Goal: Task Accomplishment & Management: Manage account settings

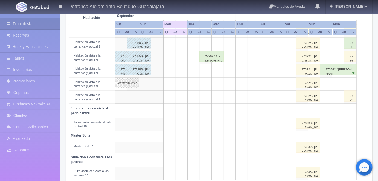
scroll to position [223, 0]
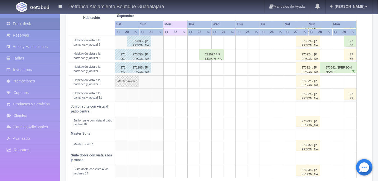
click at [203, 167] on td at bounding box center [205, 171] width 12 height 13
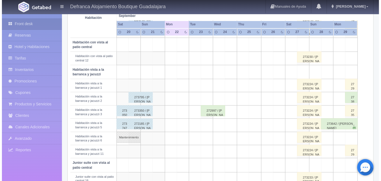
scroll to position [171, 0]
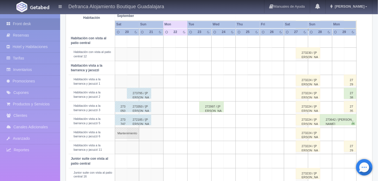
click at [206, 118] on td at bounding box center [205, 121] width 12 height 13
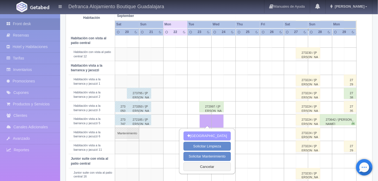
click at [205, 134] on button "Nueva Reserva" at bounding box center [206, 136] width 47 height 9
type input "[DATE]"
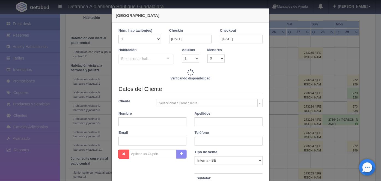
checkbox input "false"
type input "6710.00"
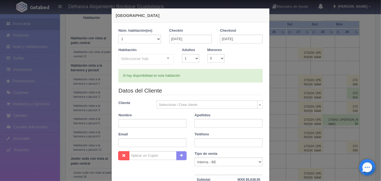
checkbox input "false"
click at [194, 60] on select "1 2 3 4 5 6 7 8 9 10" at bounding box center [190, 58] width 17 height 9
select select "2"
click at [182, 54] on select "1 2 3 4 5 6 7 8 9 10" at bounding box center [190, 58] width 17 height 9
checkbox input "false"
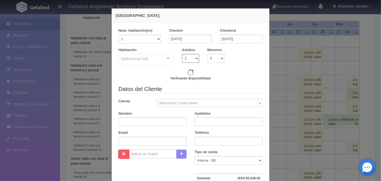
type input "6710.00"
checkbox input "false"
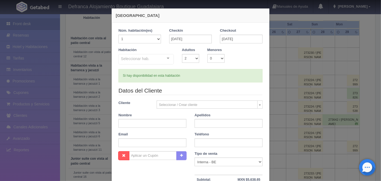
click at [166, 58] on div at bounding box center [168, 58] width 11 height 8
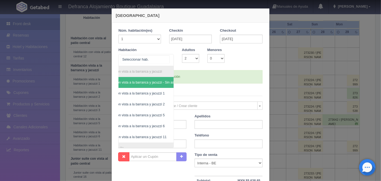
scroll to position [0, 31]
click at [141, 116] on span "Habitación vista a la barranca y jacuzzi 5" at bounding box center [124, 115] width 59 height 4
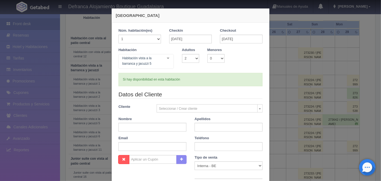
checkbox input "false"
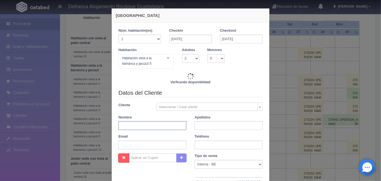
click at [121, 126] on input "text" at bounding box center [153, 125] width 68 height 9
type input "6710.00"
checkbox input "false"
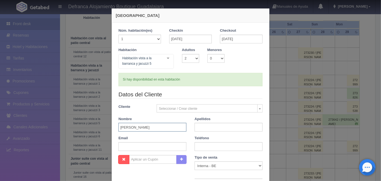
type input "DAVID MOISES"
click at [199, 125] on input "text" at bounding box center [229, 127] width 68 height 9
type input "OROZCO CASILLAS"
click at [199, 147] on input "text" at bounding box center [229, 146] width 68 height 9
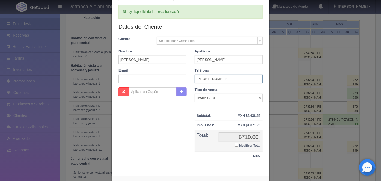
scroll to position [90, 0]
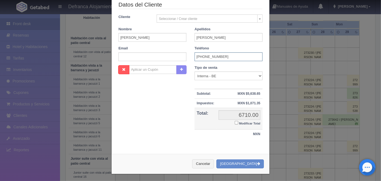
type input "3331-56-8170"
click at [242, 164] on button "[GEOGRAPHIC_DATA]" at bounding box center [241, 164] width 48 height 9
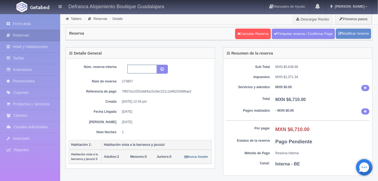
click at [132, 69] on input "text" at bounding box center [142, 69] width 30 height 9
type input "HVBJ5 220925 230925"
click at [163, 69] on icon "submit" at bounding box center [162, 69] width 4 height 4
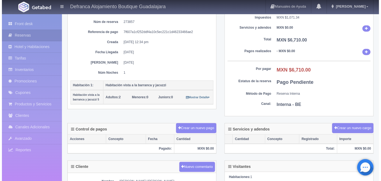
scroll to position [67, 0]
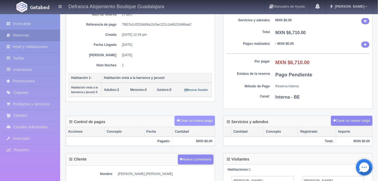
click at [195, 121] on button "Crear un nuevo pago" at bounding box center [194, 121] width 40 height 10
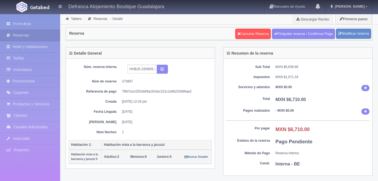
click at [175, 31] on div "Reserva Cancelar Reserva Finiquitar reserva / Confirmar Pago Modificar reserva" at bounding box center [219, 34] width 306 height 13
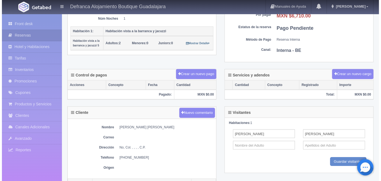
scroll to position [113, 0]
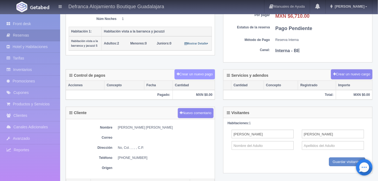
click at [196, 76] on button "Crear un nuevo pago" at bounding box center [194, 74] width 40 height 10
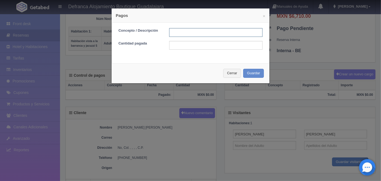
click at [178, 31] on input "text" at bounding box center [215, 32] width 93 height 9
type input "HOSPEDAJE PAGADO CON TARJETA"
click at [171, 47] on input "text" at bounding box center [215, 45] width 93 height 9
type input "6710"
click at [252, 73] on button "Guardar" at bounding box center [253, 73] width 21 height 9
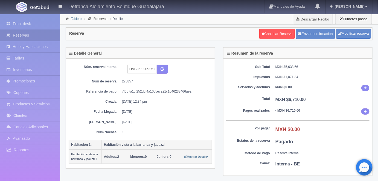
click at [74, 19] on link "Tablero" at bounding box center [76, 19] width 11 height 4
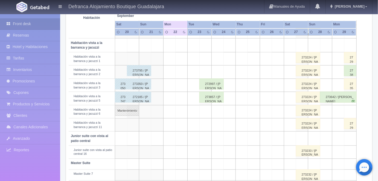
scroll to position [192, 0]
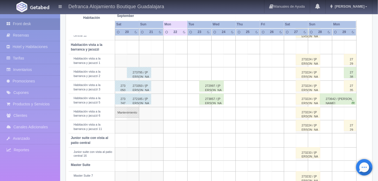
click at [212, 98] on div "273857 / DAVID MOISES OROZCO CASILLAS" at bounding box center [211, 99] width 24 height 11
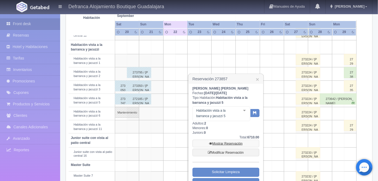
click at [225, 144] on link "Mostrar Reservación" at bounding box center [225, 144] width 67 height 8
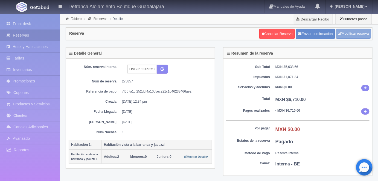
click at [351, 33] on link "Modificar reserva" at bounding box center [352, 34] width 35 height 10
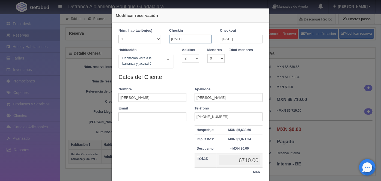
click at [173, 39] on input "[DATE]" at bounding box center [190, 39] width 43 height 9
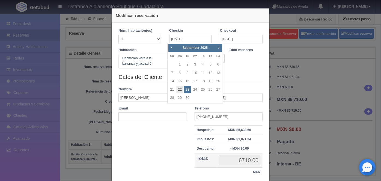
click at [181, 91] on link "22" at bounding box center [179, 90] width 7 height 8
type input "[DATE]"
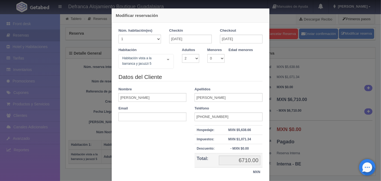
checkbox input "false"
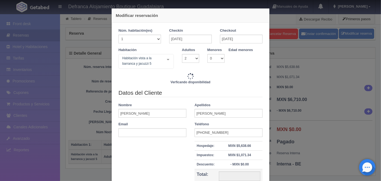
type input "13420.00"
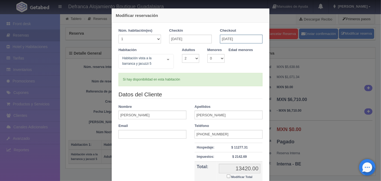
click at [222, 40] on input "[DATE]" at bounding box center [241, 39] width 43 height 9
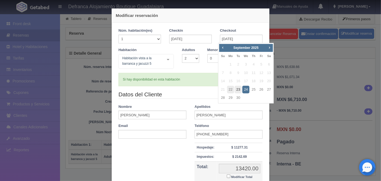
click at [238, 90] on link "23" at bounding box center [238, 90] width 7 height 8
type input "[DATE]"
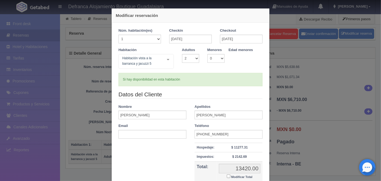
checkbox input "false"
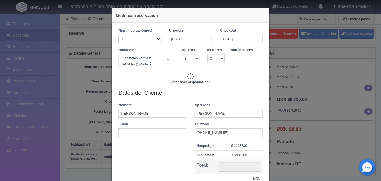
type input "6710.00"
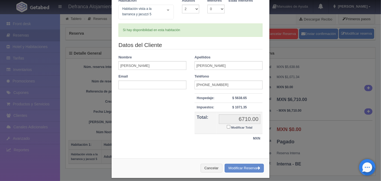
scroll to position [54, 0]
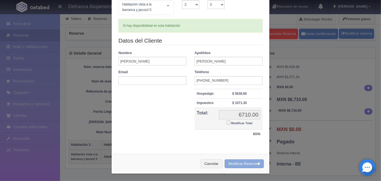
click at [237, 161] on button "Modificar Reserva" at bounding box center [244, 164] width 39 height 9
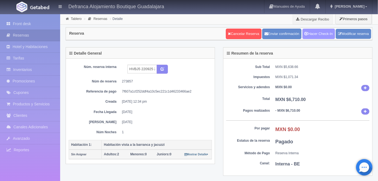
click at [316, 32] on link "Hacer Check-In" at bounding box center [318, 34] width 33 height 10
click at [76, 19] on link "Tablero" at bounding box center [76, 19] width 11 height 4
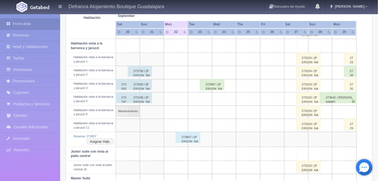
scroll to position [194, 0]
click at [106, 139] on button "Asignar Hab." at bounding box center [100, 141] width 26 height 6
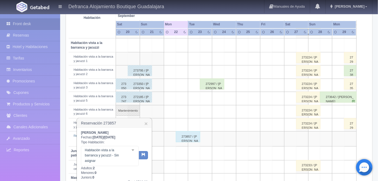
click at [132, 152] on div at bounding box center [132, 150] width 11 height 8
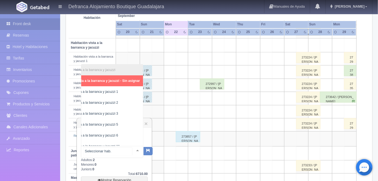
click at [109, 125] on span "Habitación vista a la barranca y jacuzzi 5" at bounding box center [87, 125] width 59 height 4
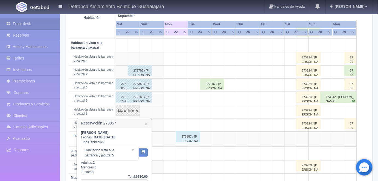
scroll to position [0, 28]
